Goal: Task Accomplishment & Management: Manage account settings

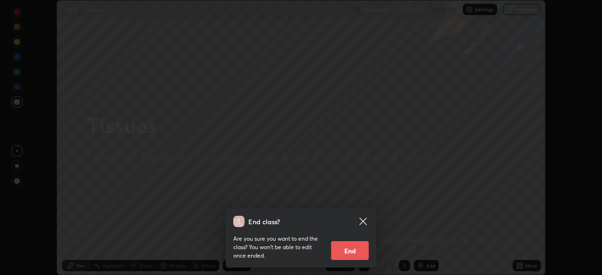
scroll to position [275, 602]
click at [346, 251] on button "End" at bounding box center [350, 250] width 38 height 19
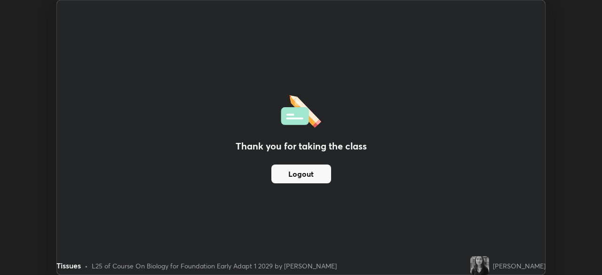
click at [307, 175] on button "Logout" at bounding box center [301, 174] width 60 height 19
click at [305, 169] on button "Logout" at bounding box center [301, 174] width 60 height 19
click at [310, 170] on button "Logout" at bounding box center [301, 174] width 60 height 19
click at [310, 175] on button "Logout" at bounding box center [301, 174] width 60 height 19
click at [312, 168] on button "Logout" at bounding box center [301, 174] width 60 height 19
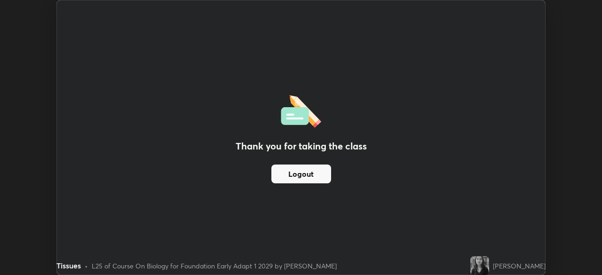
click at [312, 169] on button "Logout" at bounding box center [301, 174] width 60 height 19
click at [312, 170] on button "Logout" at bounding box center [301, 174] width 60 height 19
click at [312, 169] on button "Logout" at bounding box center [301, 174] width 60 height 19
click at [309, 172] on button "Logout" at bounding box center [301, 174] width 60 height 19
click at [311, 170] on button "Logout" at bounding box center [301, 174] width 60 height 19
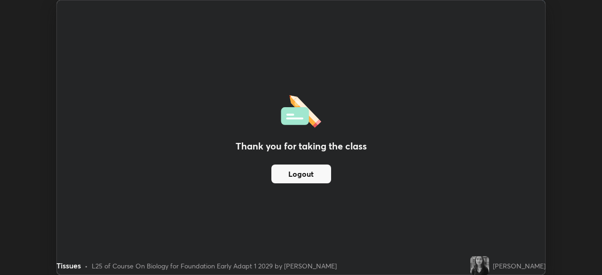
click at [395, 228] on div "Thank you for taking the class Logout" at bounding box center [301, 137] width 488 height 274
click at [489, 259] on img at bounding box center [479, 265] width 19 height 19
click at [515, 265] on div "[PERSON_NAME]" at bounding box center [519, 266] width 53 height 10
click at [316, 175] on button "Logout" at bounding box center [301, 174] width 60 height 19
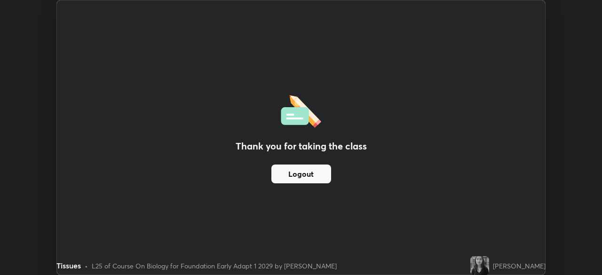
click at [311, 175] on button "Logout" at bounding box center [301, 174] width 60 height 19
click at [296, 175] on button "Logout" at bounding box center [301, 174] width 60 height 19
click at [259, 81] on div "Thank you for taking the class Logout" at bounding box center [301, 137] width 488 height 274
